Goal: Transaction & Acquisition: Purchase product/service

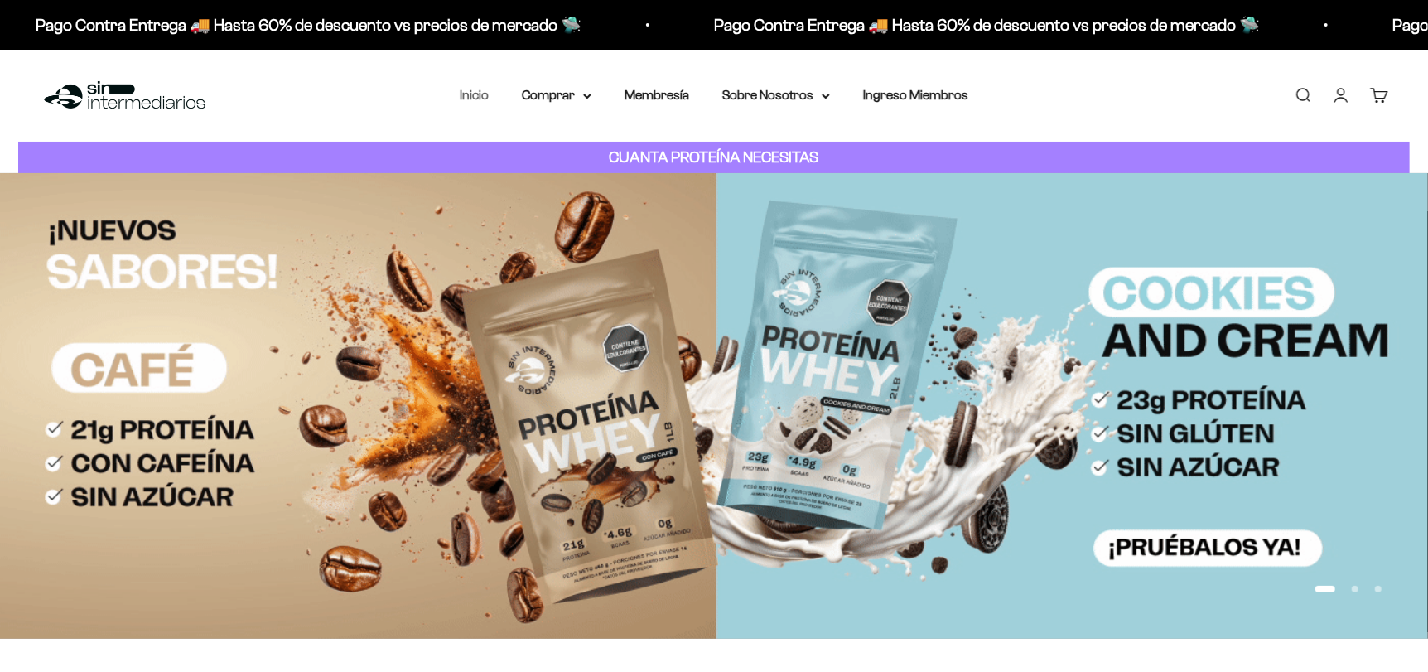
click at [486, 93] on link "Inicio" at bounding box center [474, 95] width 29 height 14
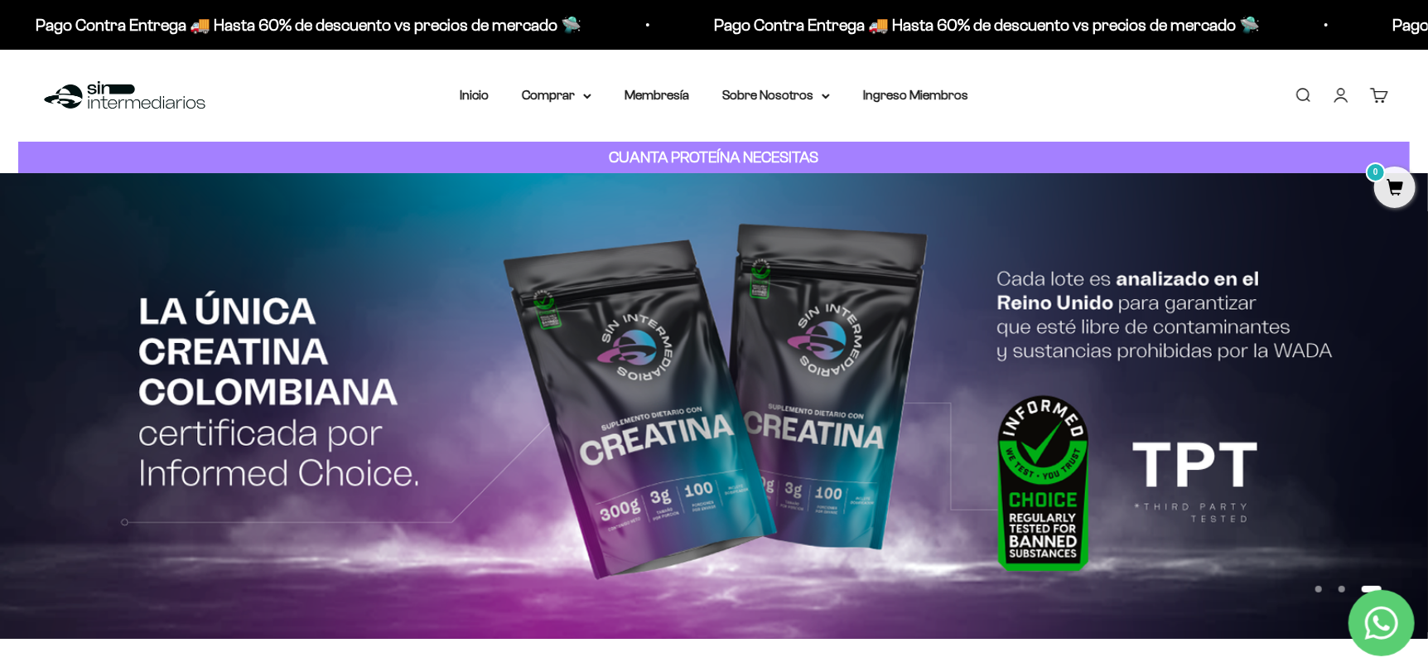
click at [1383, 94] on cart-count "0" at bounding box center [1387, 88] width 13 height 13
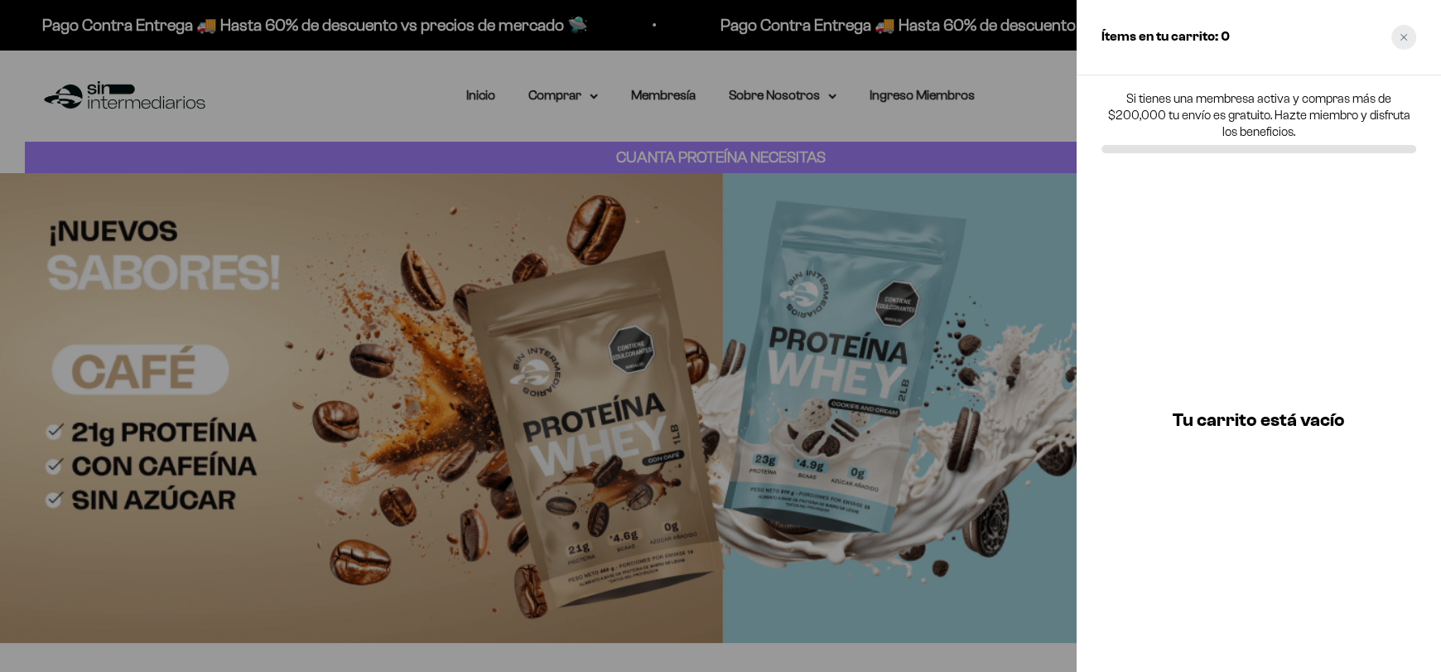
click at [1400, 37] on icon "Close cart" at bounding box center [1404, 37] width 8 height 8
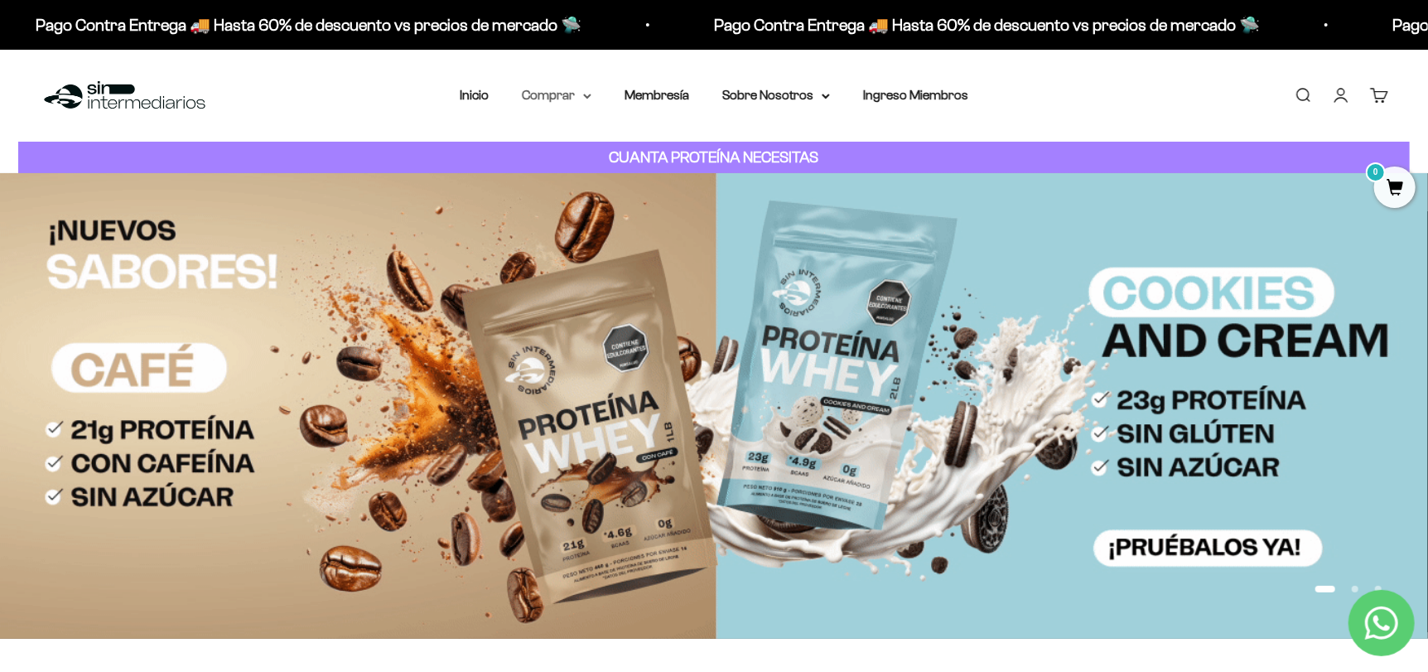
click at [565, 94] on summary "Comprar" at bounding box center [557, 95] width 70 height 22
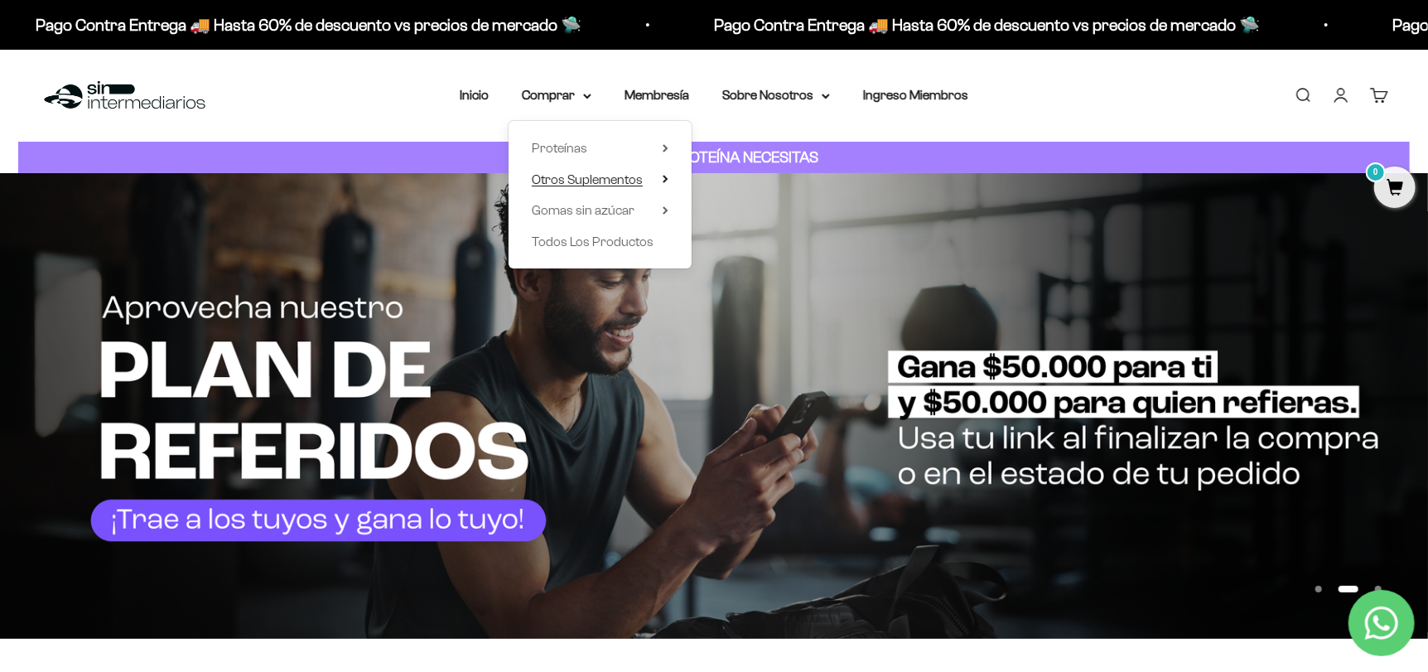
click at [612, 174] on span "Otros Suplementos" at bounding box center [587, 179] width 111 height 14
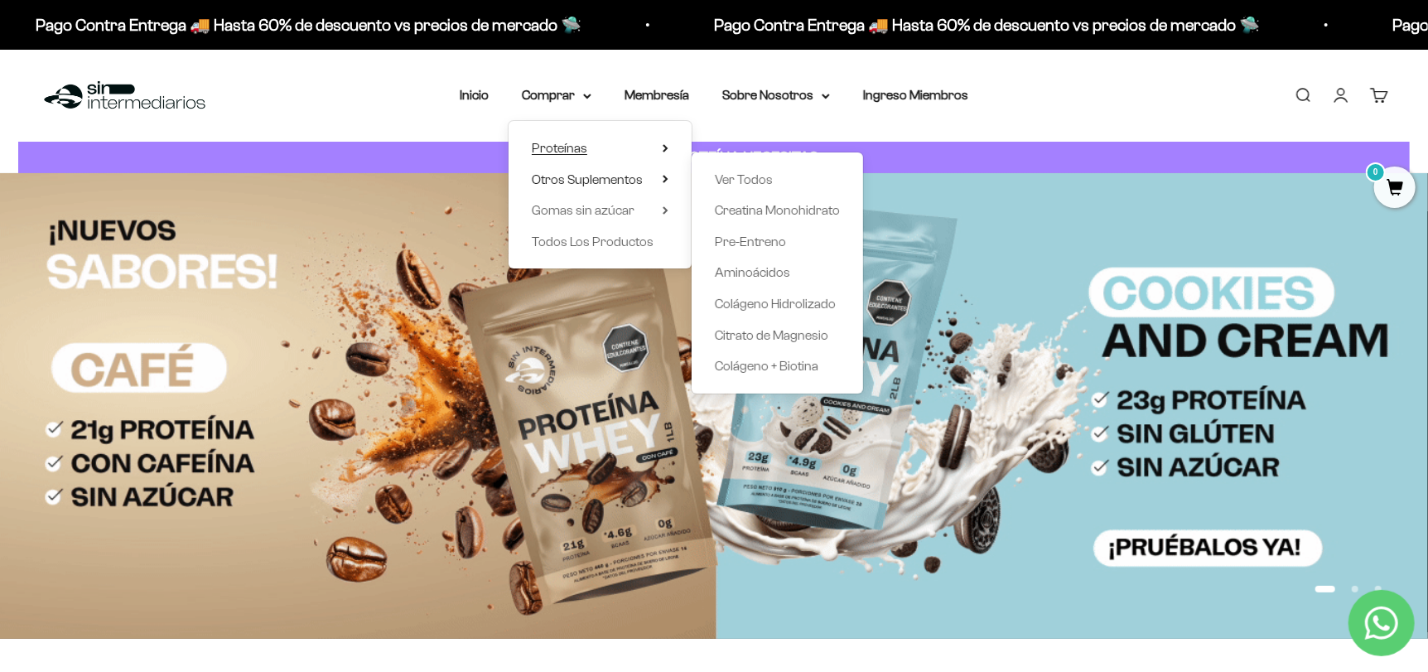
click at [559, 148] on span "Proteínas" at bounding box center [559, 148] width 55 height 14
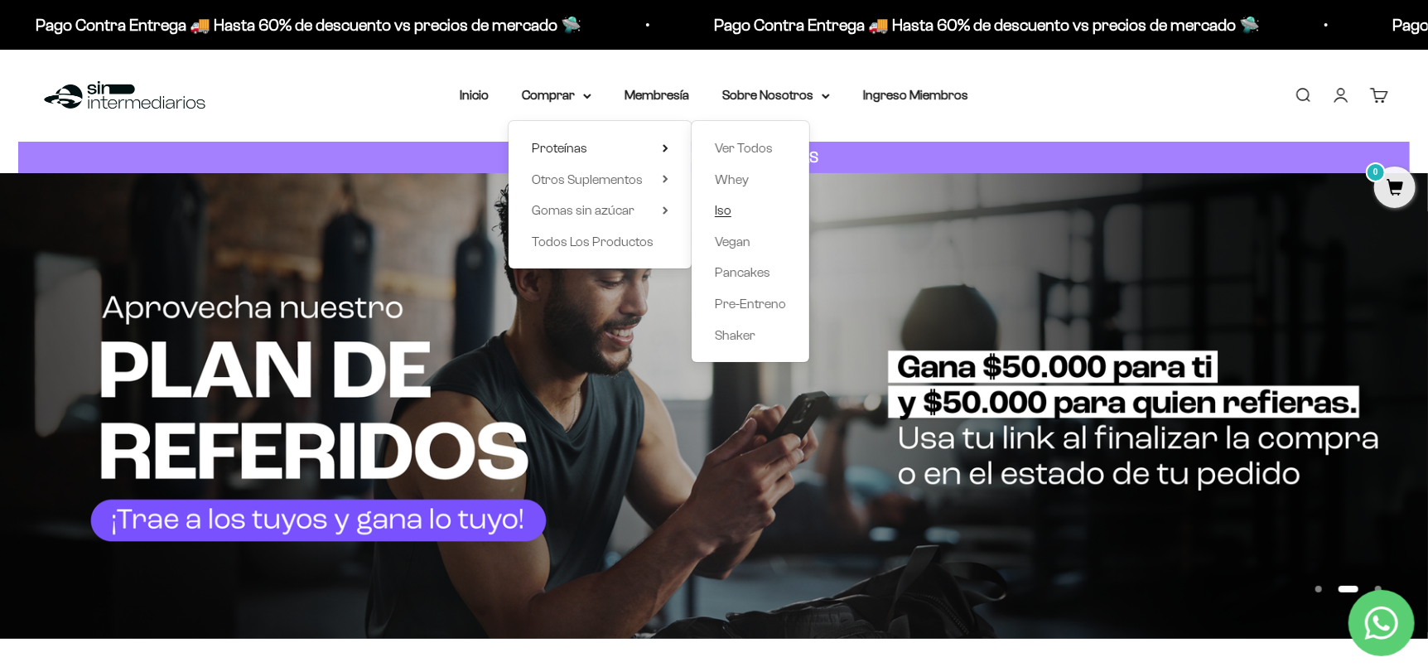
click at [728, 205] on span "Iso" at bounding box center [723, 210] width 17 height 14
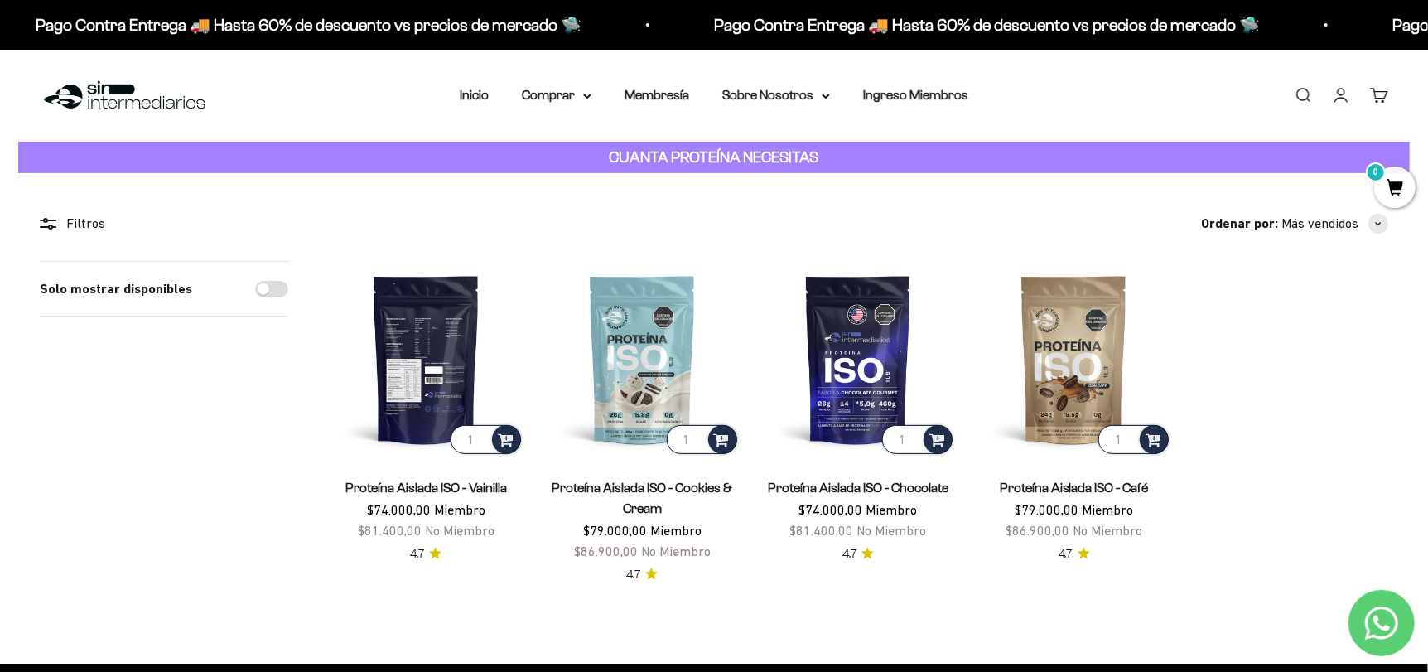
click at [415, 354] on img at bounding box center [426, 359] width 196 height 196
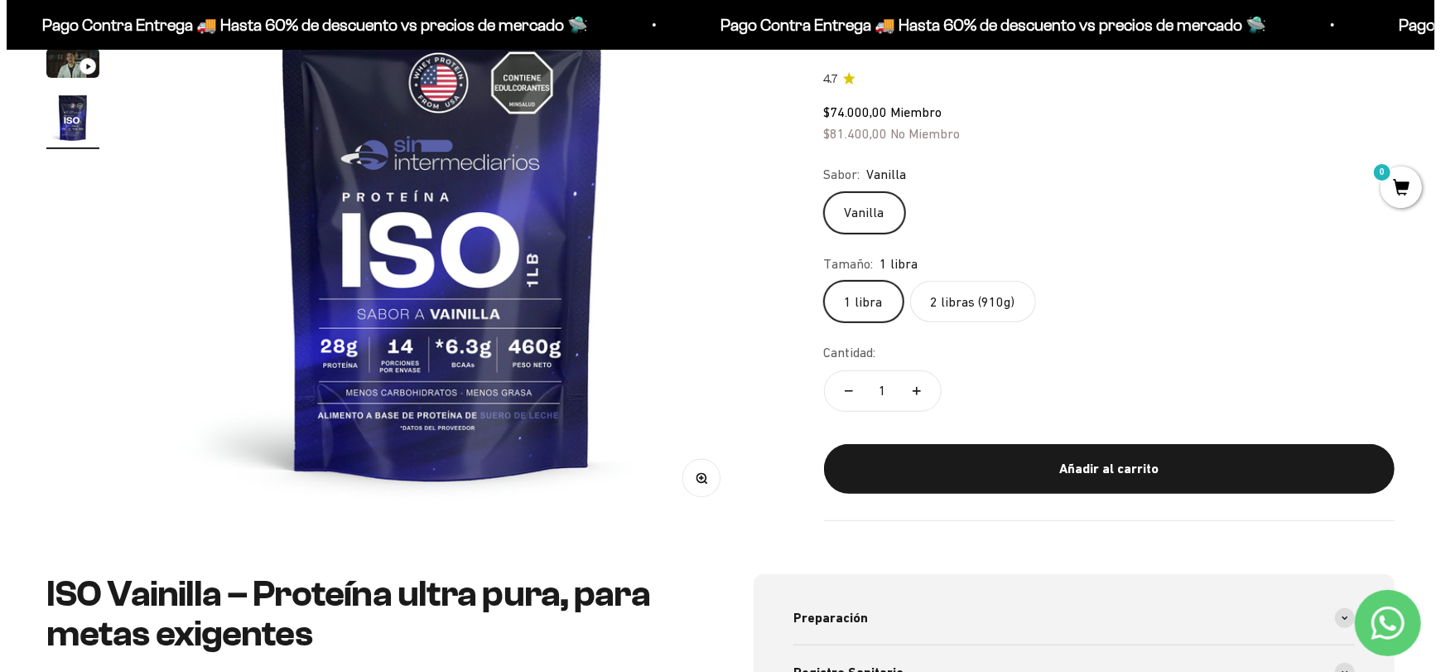
scroll to position [331, 0]
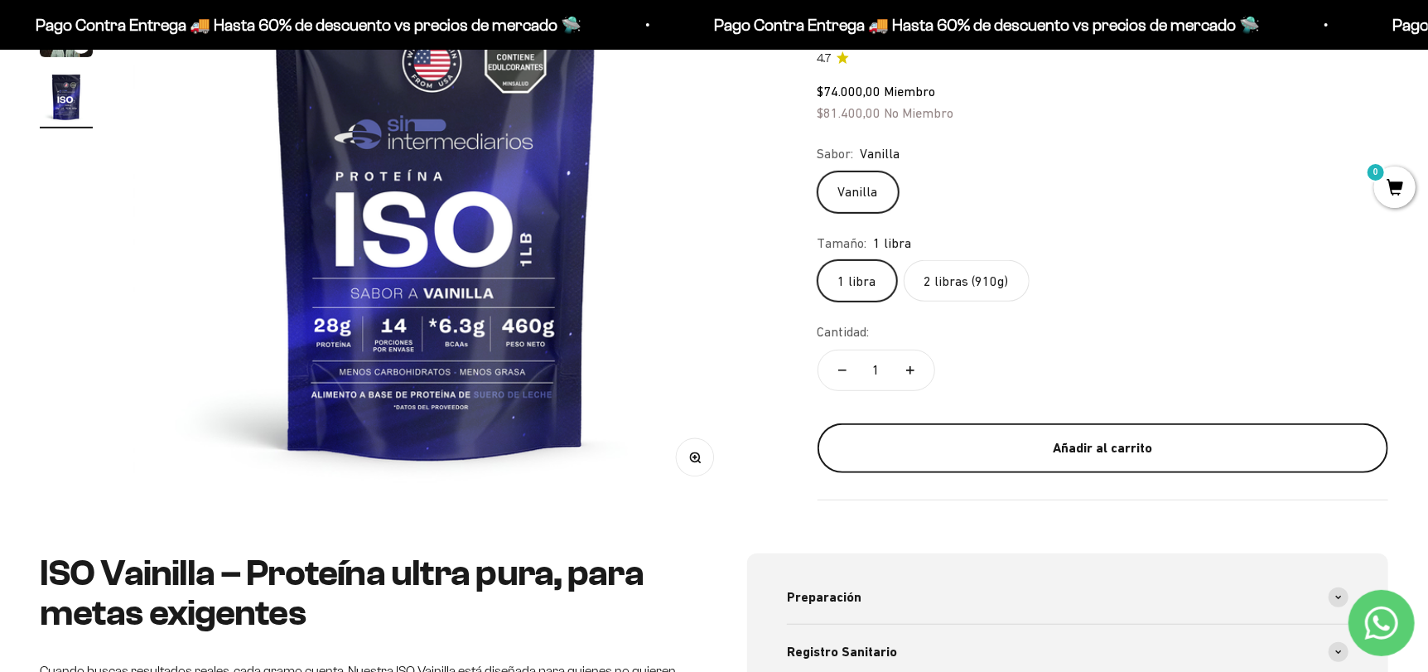
click at [935, 445] on div "Añadir al carrito" at bounding box center [1102, 448] width 504 height 22
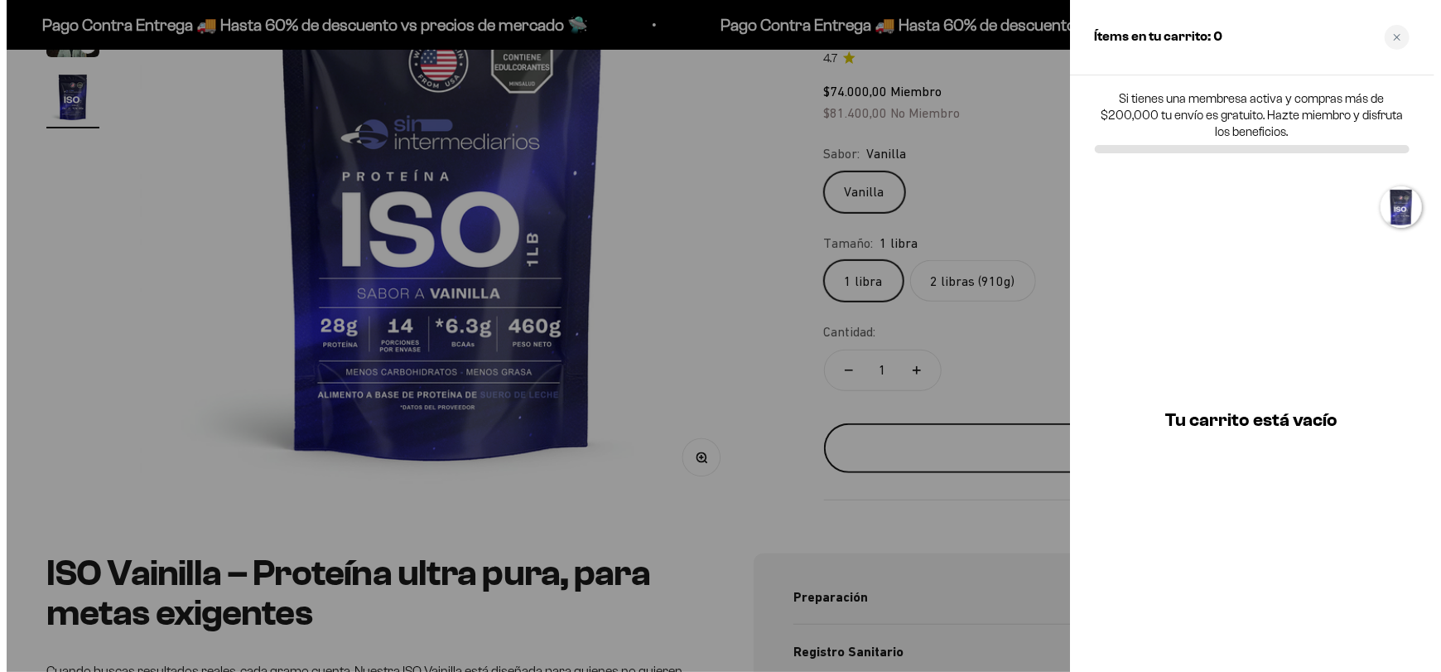
scroll to position [0, 1896]
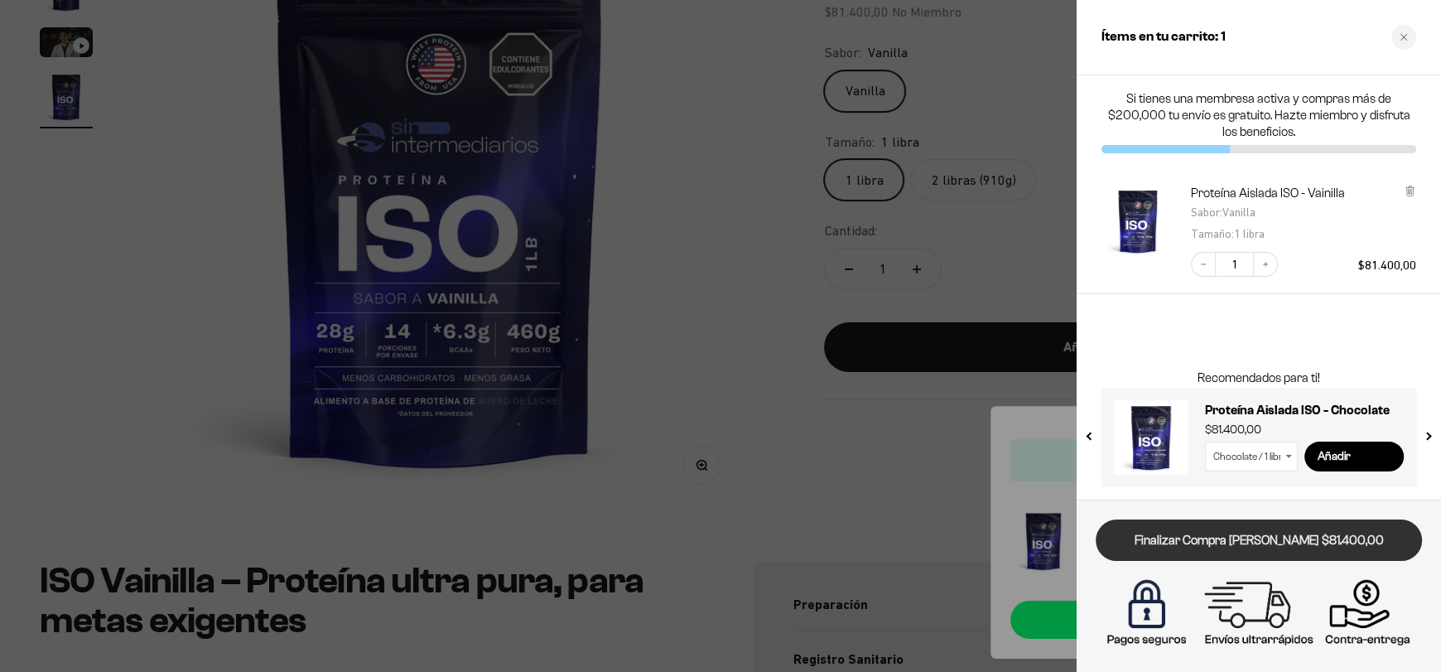
click at [1224, 536] on link "Finalizar Compra [PERSON_NAME] $81.400,00" at bounding box center [1259, 540] width 326 height 42
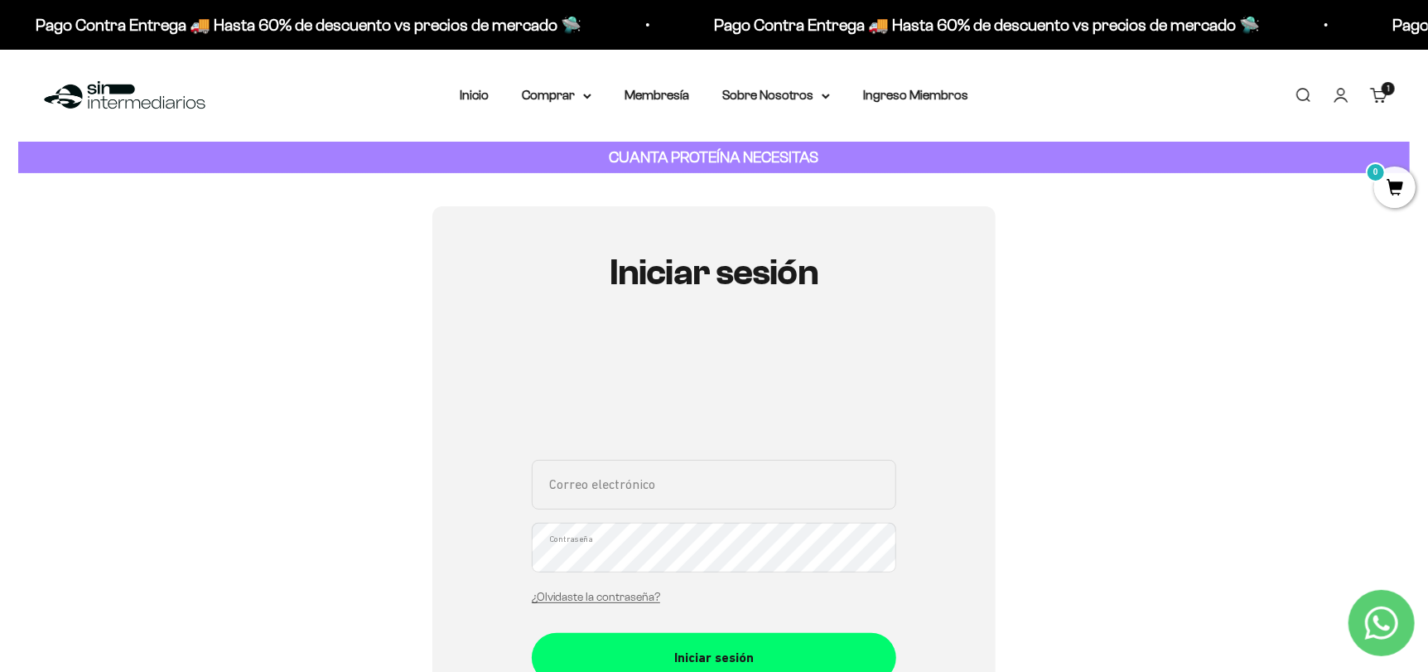
click at [687, 498] on input "Correo electrónico" at bounding box center [714, 485] width 364 height 50
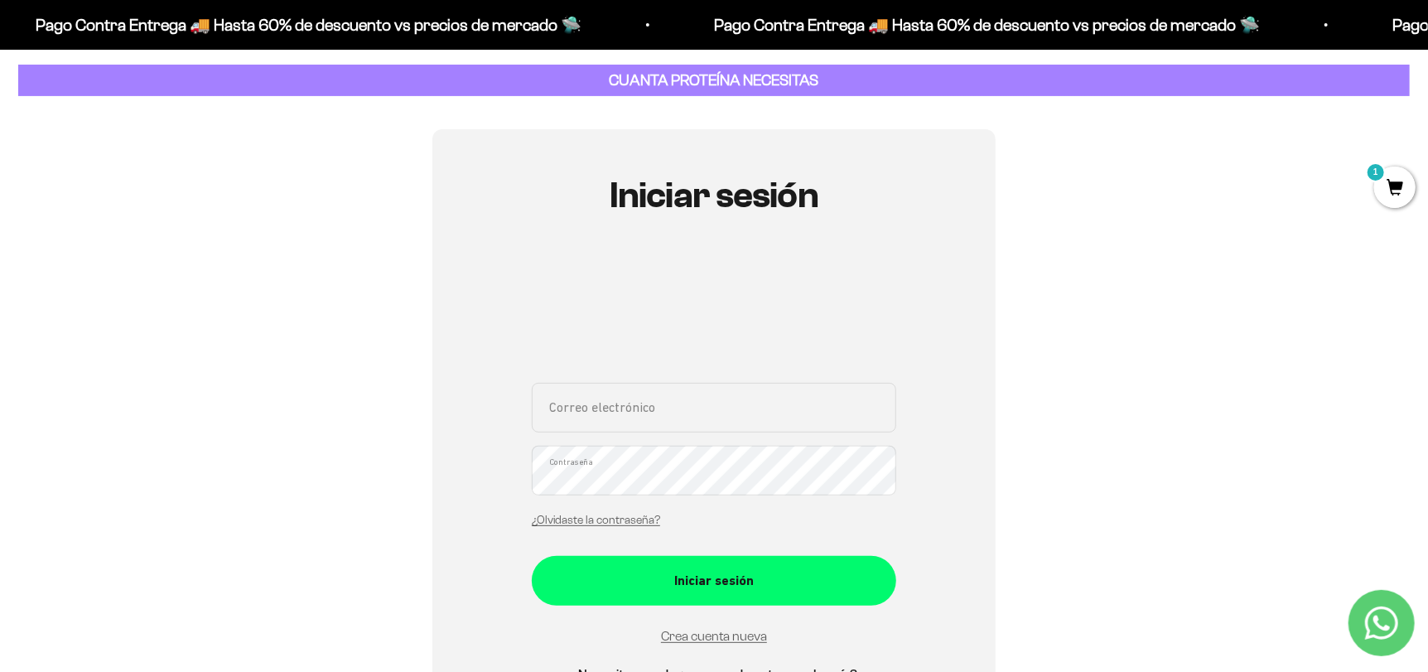
scroll to position [248, 0]
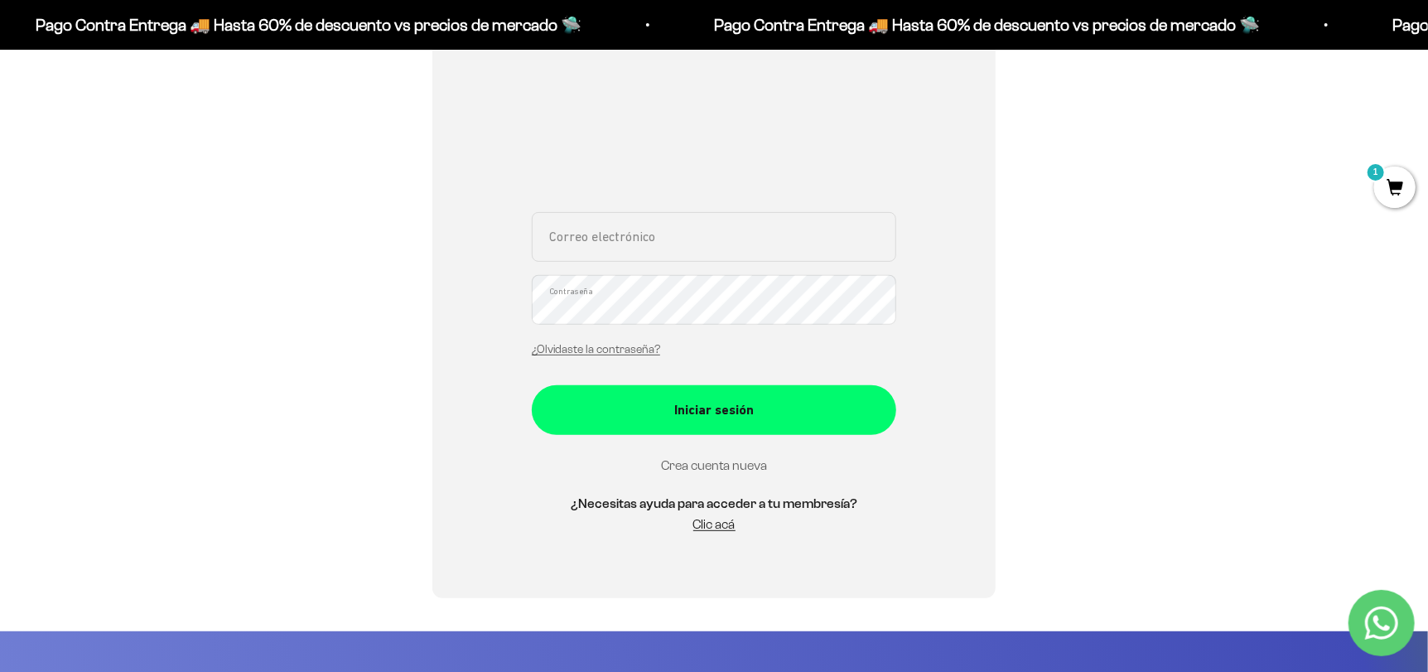
click at [724, 458] on link "Crea cuenta nueva" at bounding box center [714, 465] width 106 height 14
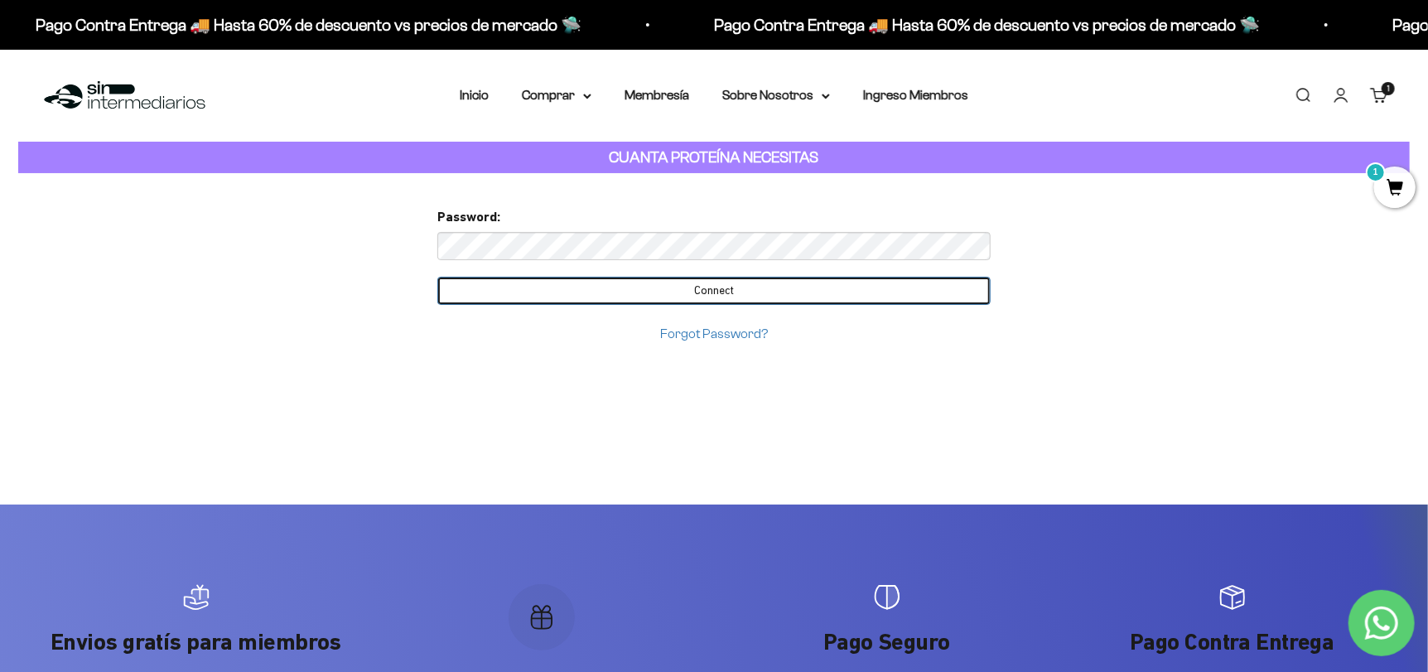
click at [735, 287] on input "Connect" at bounding box center [713, 291] width 553 height 28
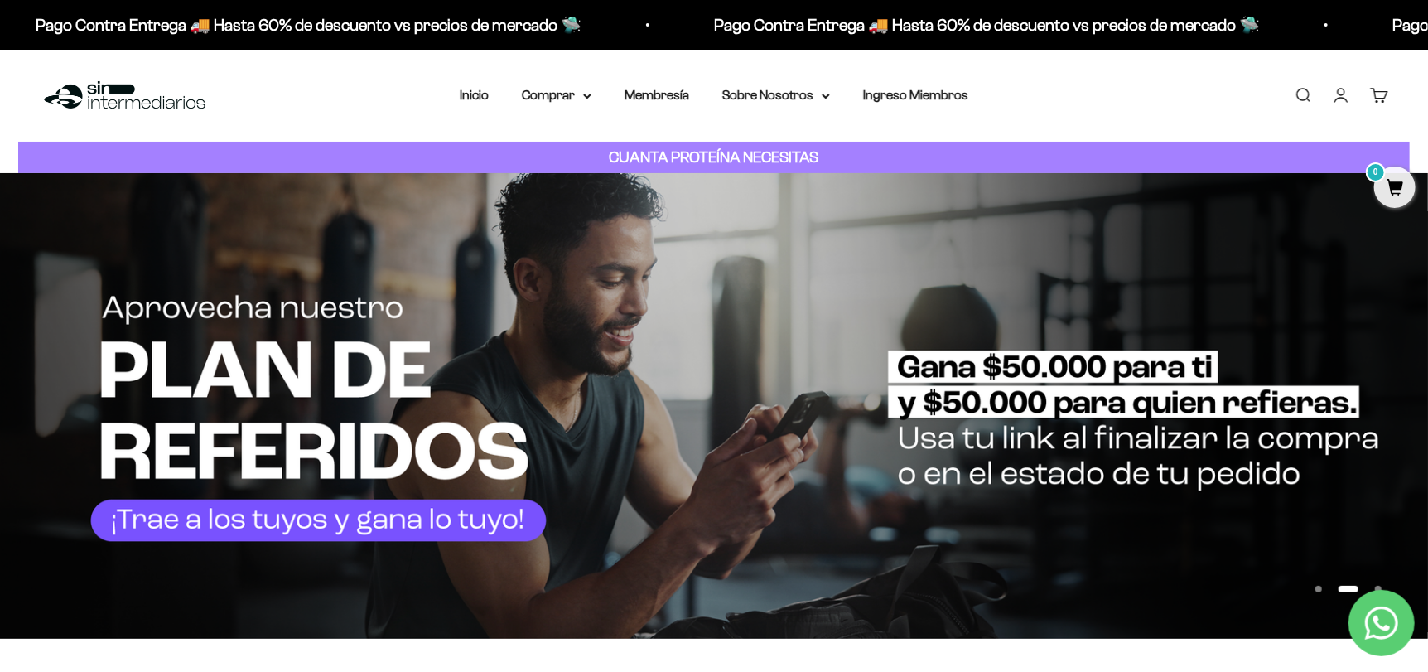
click at [1336, 98] on link "Cuenta" at bounding box center [1341, 95] width 18 height 18
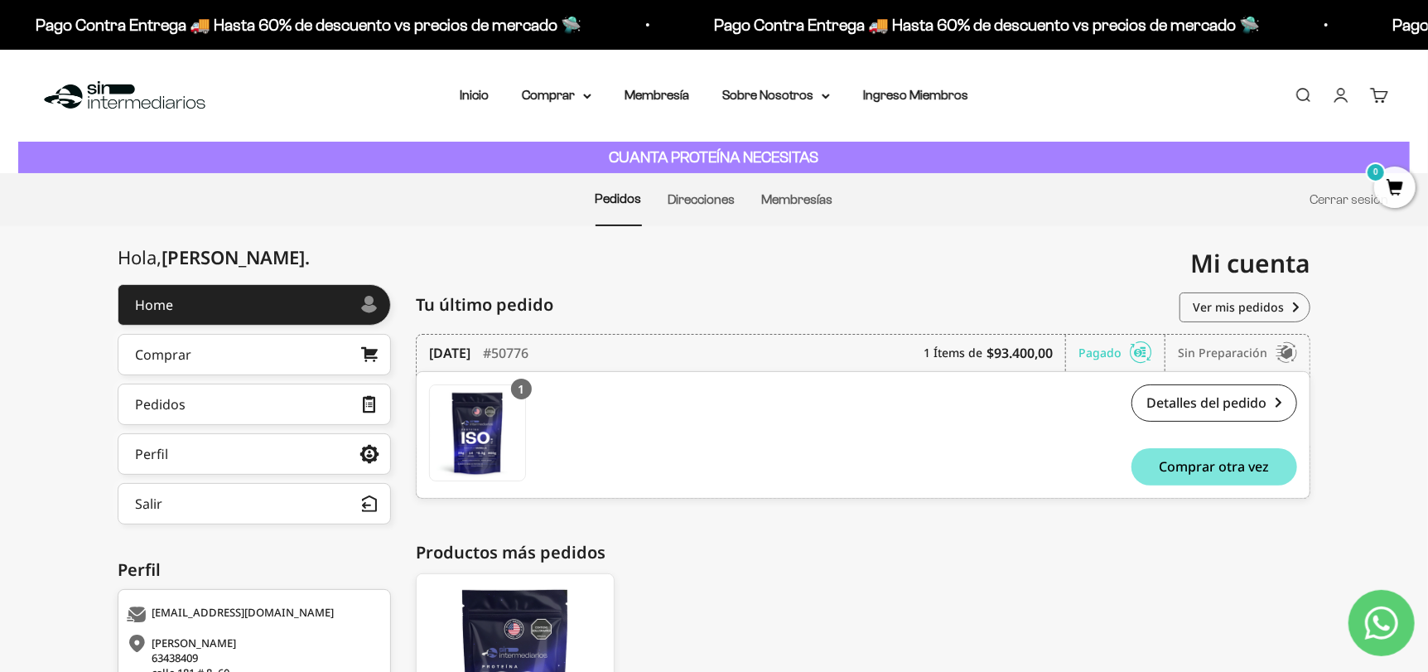
click at [630, 421] on div "1 Proteína Aislada ISO - Vainilla - Vanilla / 1 libra Proteína Aislada ISO - Va…" at bounding box center [647, 436] width 437 height 105
click at [315, 406] on link "Pedidos" at bounding box center [254, 403] width 273 height 41
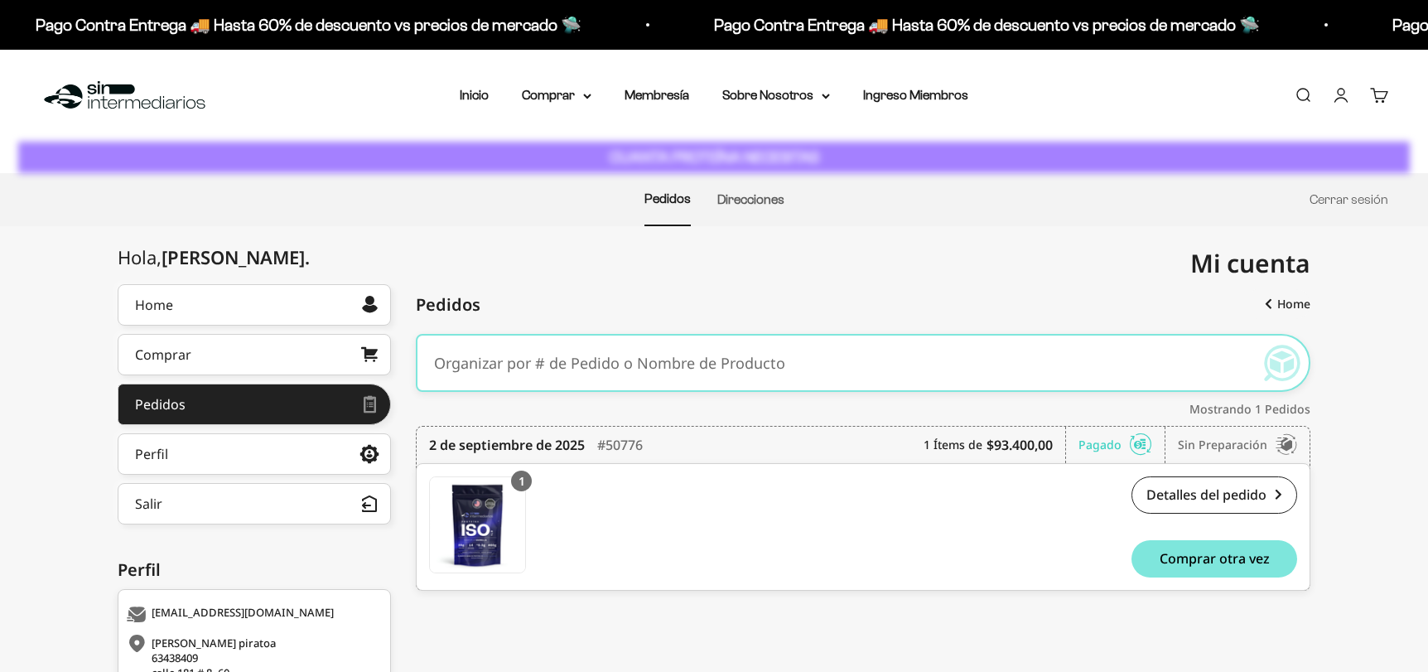
click at [370, 405] on icon at bounding box center [370, 404] width 12 height 15
